Goal: Contribute content

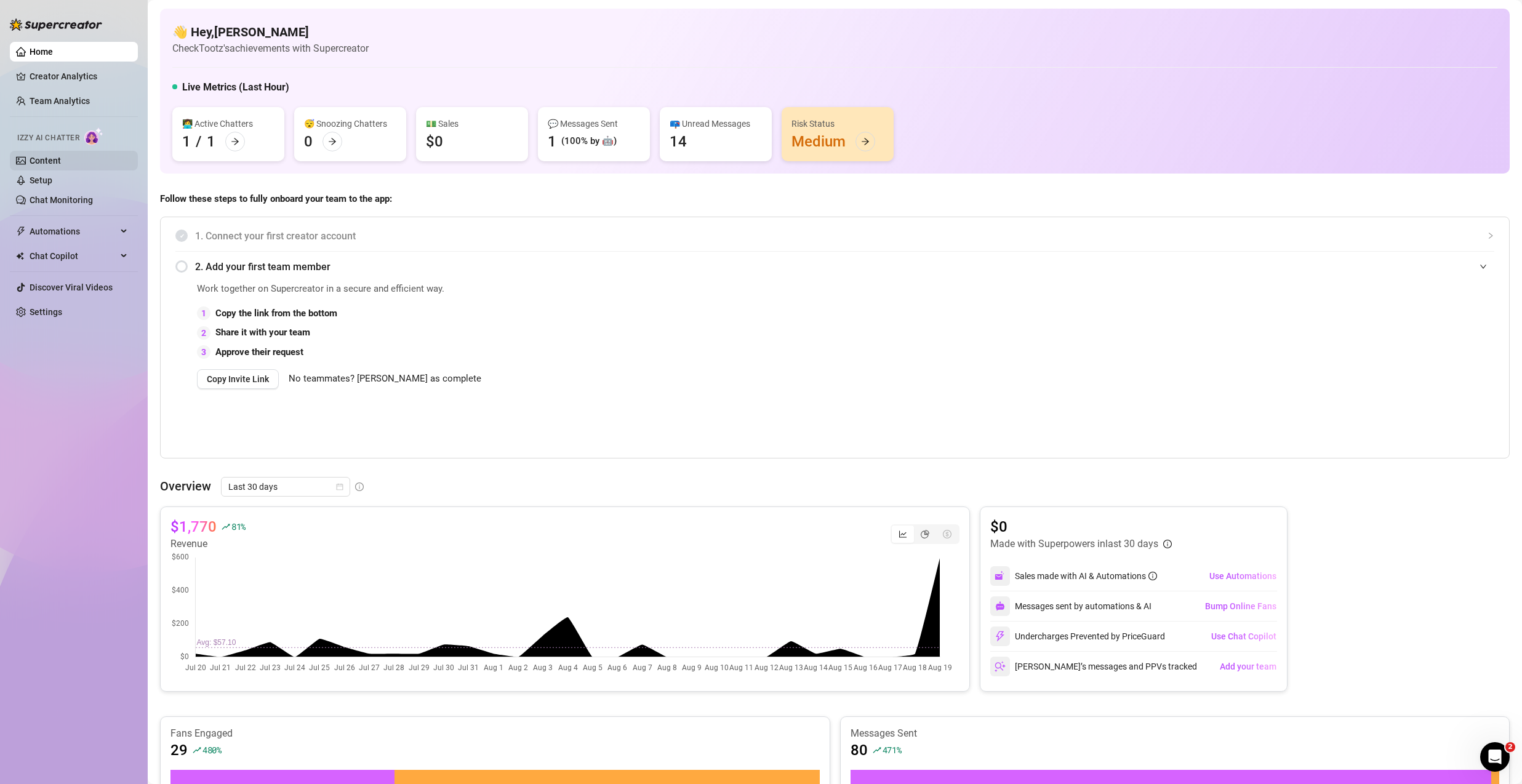
click at [61, 158] on link "Content" at bounding box center [45, 161] width 32 height 10
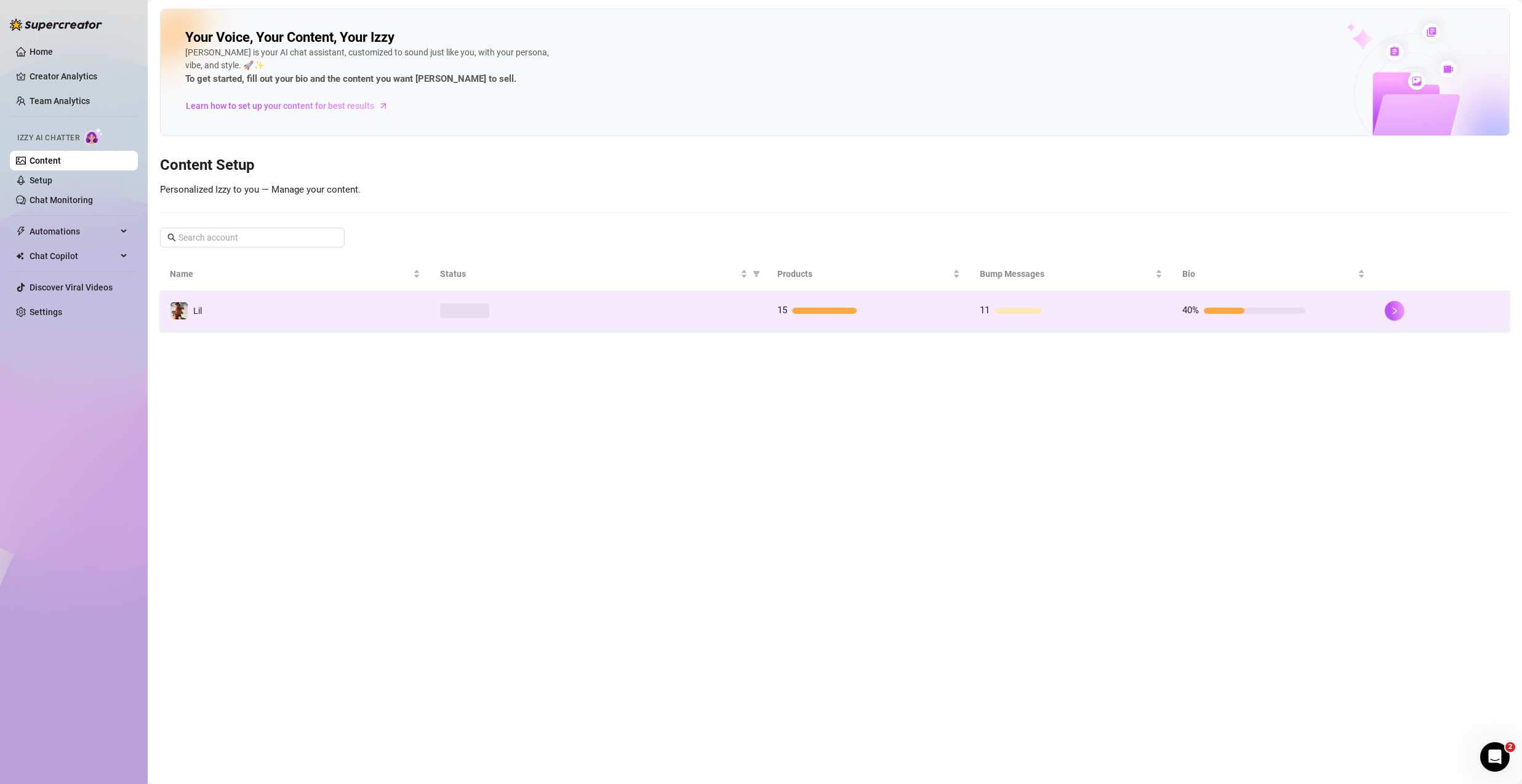
click at [575, 321] on td at bounding box center [598, 310] width 337 height 40
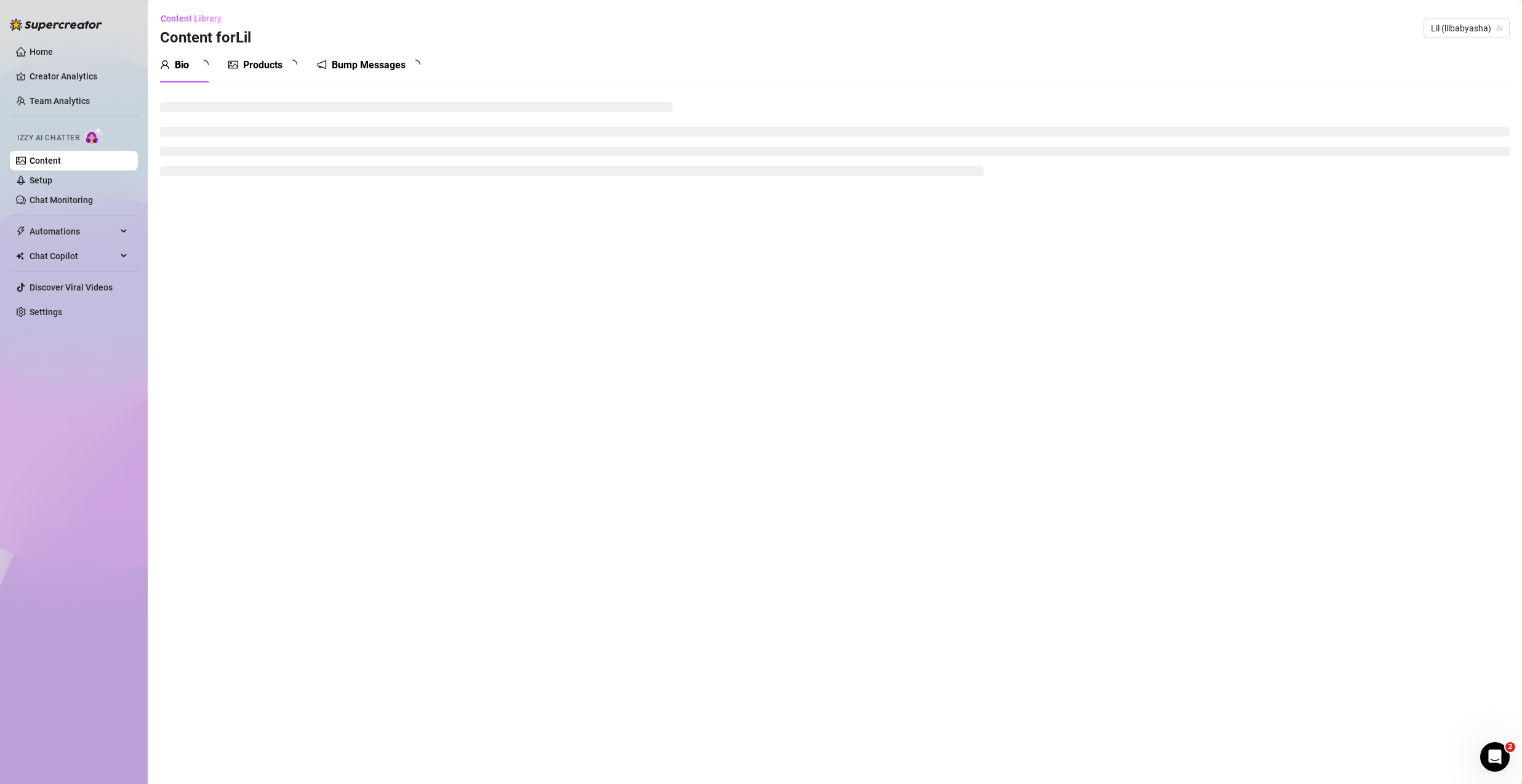
click at [269, 65] on div "Products" at bounding box center [262, 65] width 39 height 15
